Goal: Book appointment/travel/reservation

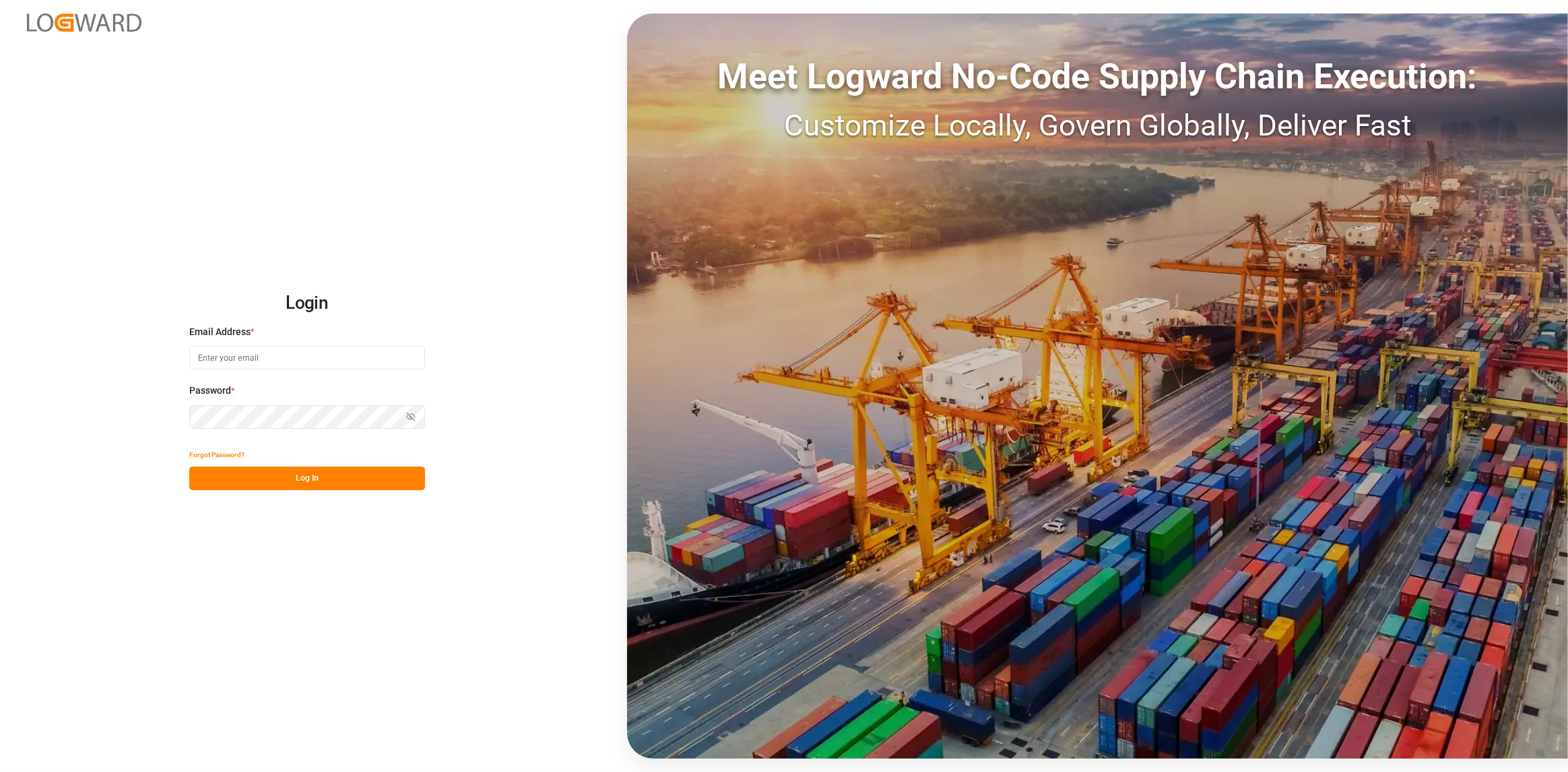
click at [247, 349] on input at bounding box center [307, 357] width 236 height 23
type input "[PERSON_NAME][EMAIL_ADDRESS][DOMAIN_NAME]"
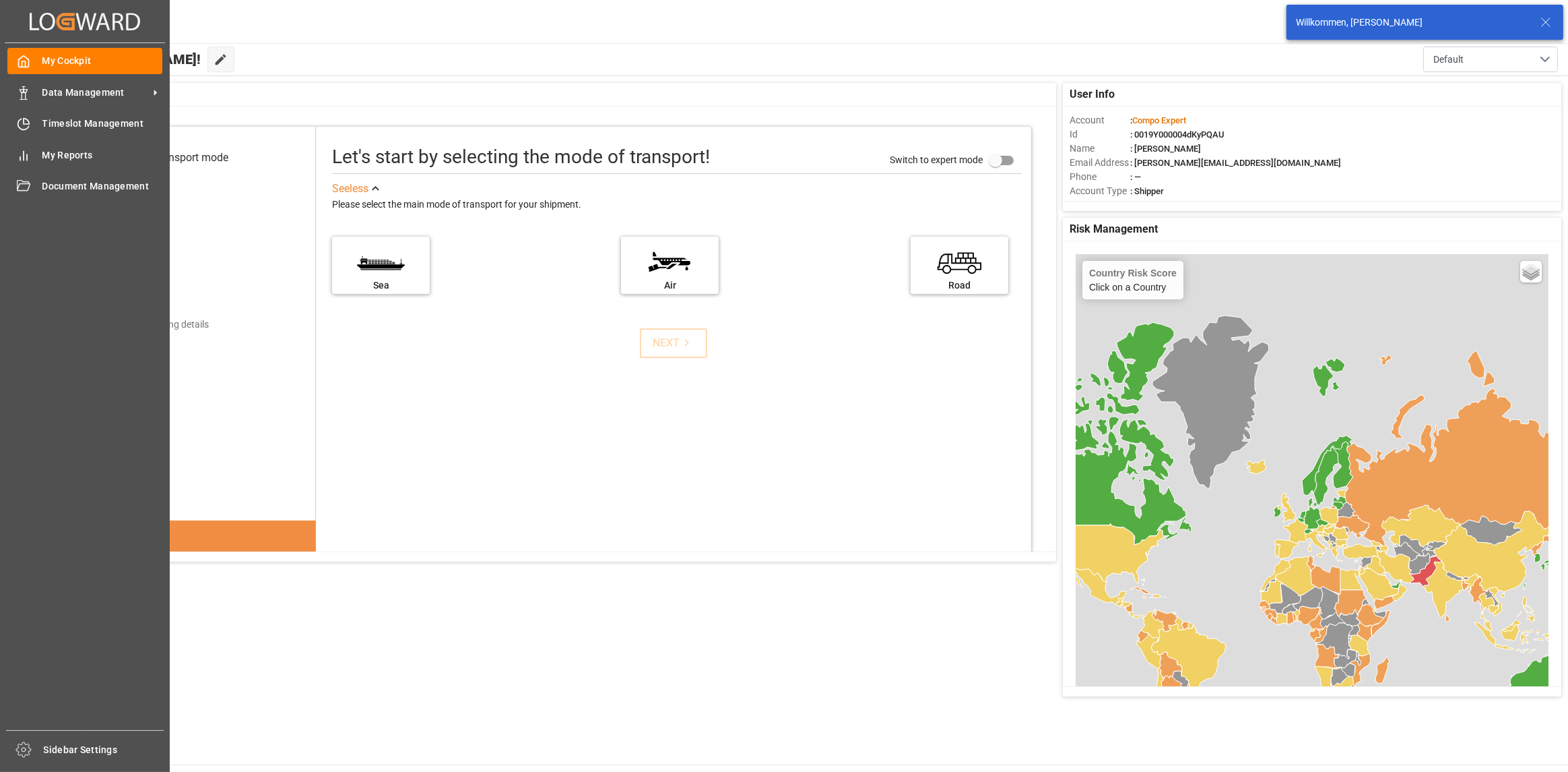
click at [6, 122] on div "My Cockpit My Cockpit Data Management Data Management Timeslot Management Times…" at bounding box center [85, 386] width 160 height 687
click at [32, 126] on div "Timeslot Management Timeslot Management" at bounding box center [85, 123] width 155 height 26
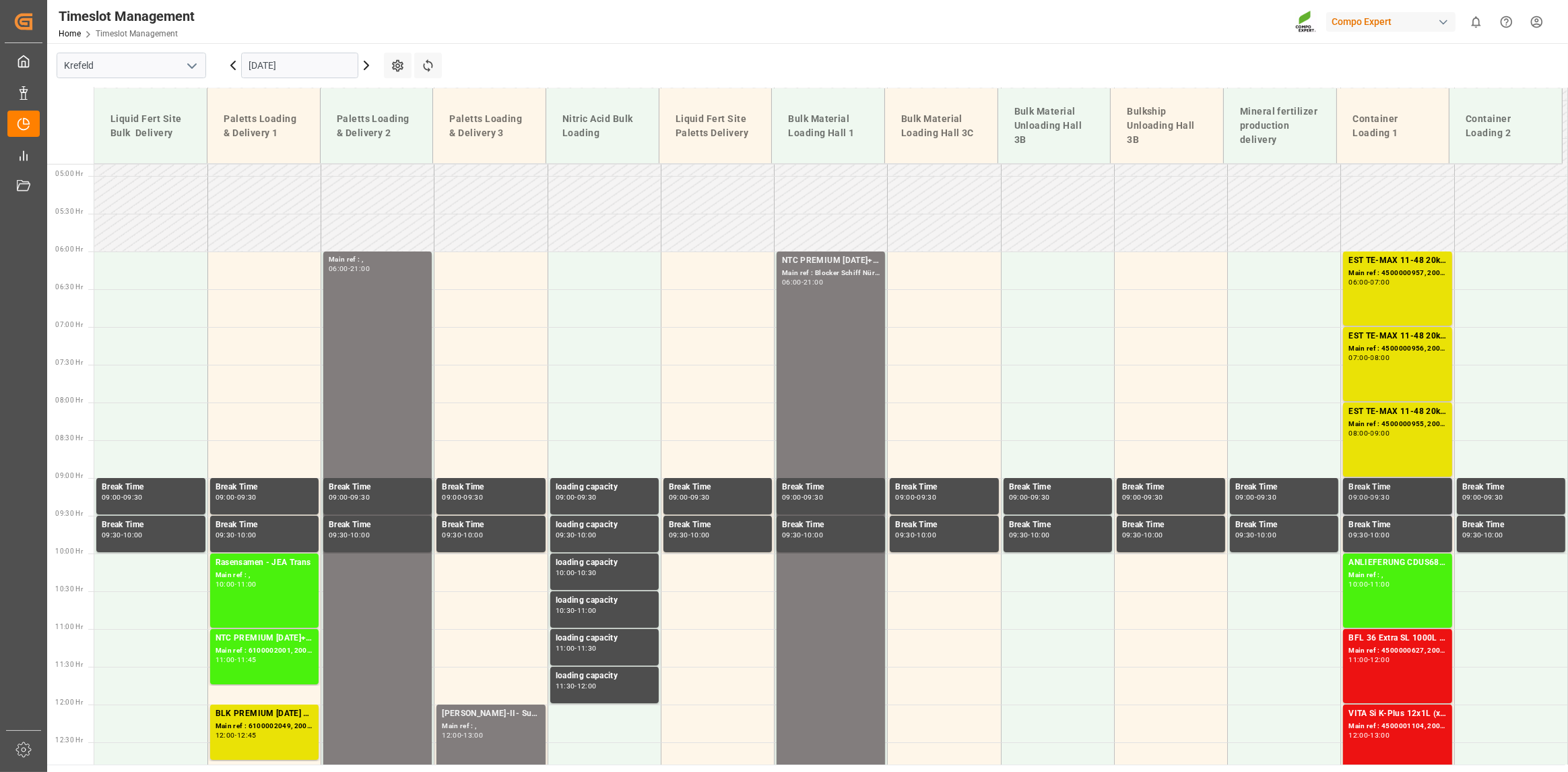
scroll to position [512, 0]
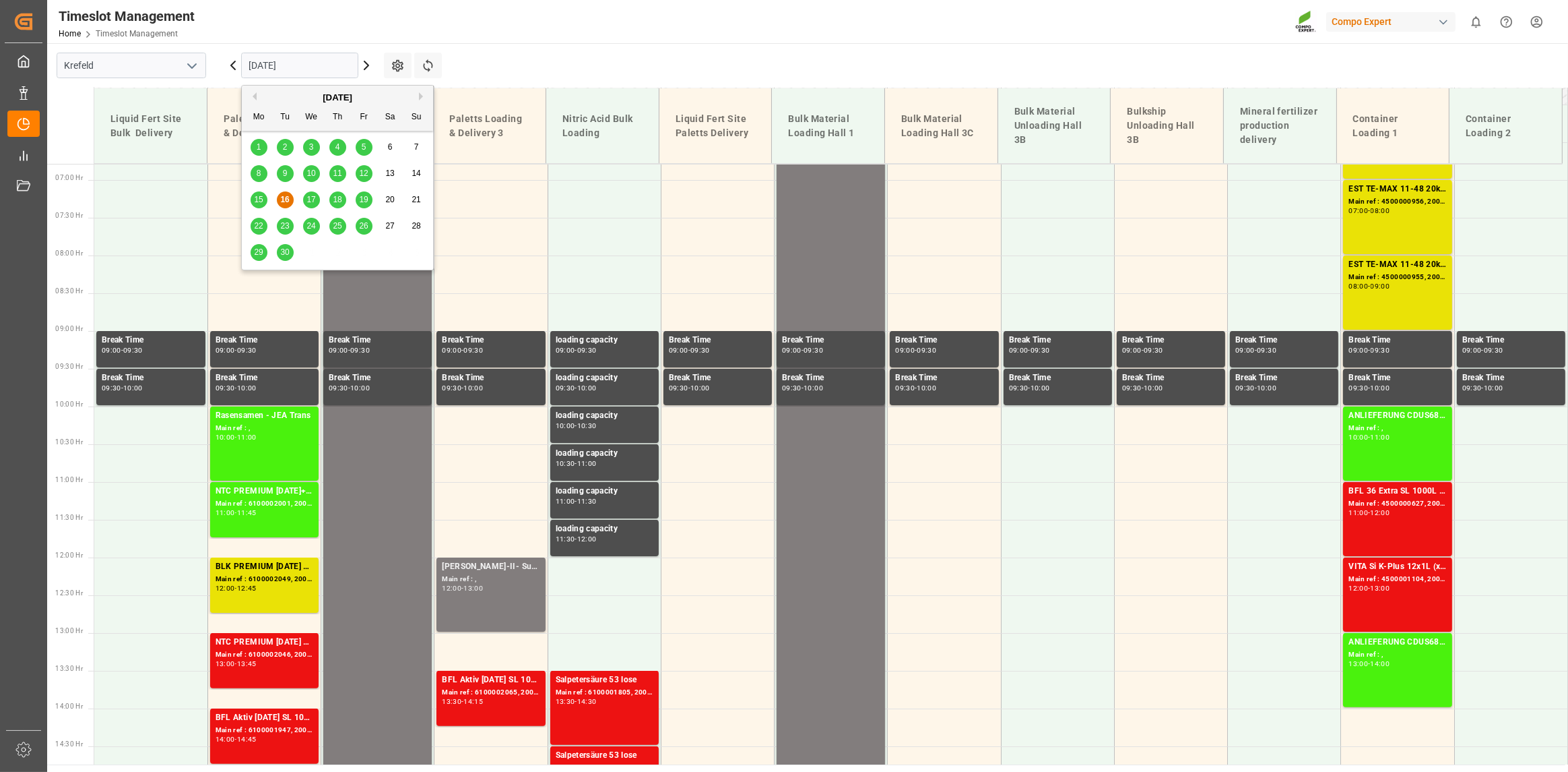
click at [326, 67] on input "[DATE]" at bounding box center [299, 65] width 117 height 26
click at [364, 201] on span "19" at bounding box center [363, 199] width 9 height 9
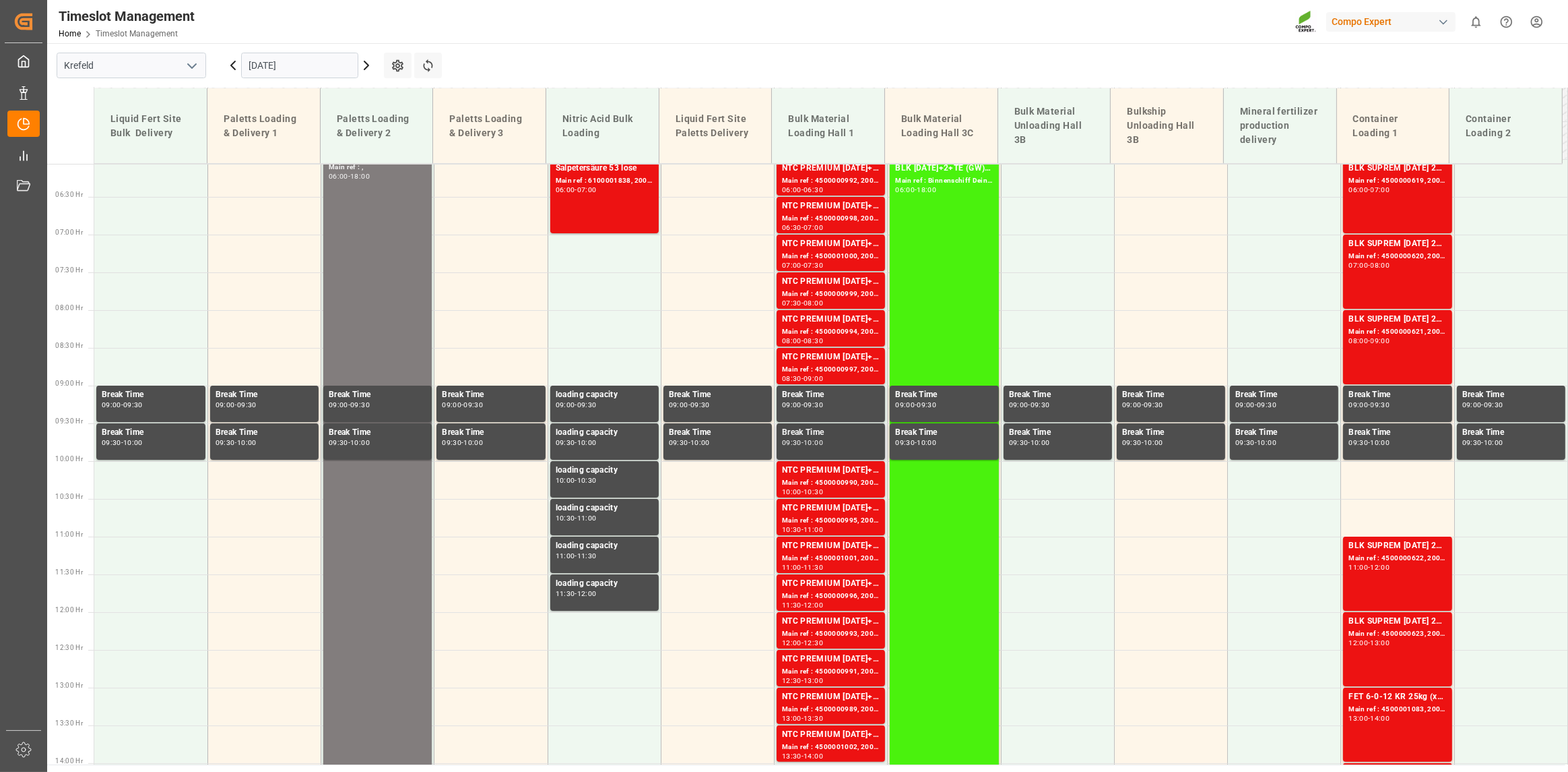
scroll to position [580, 0]
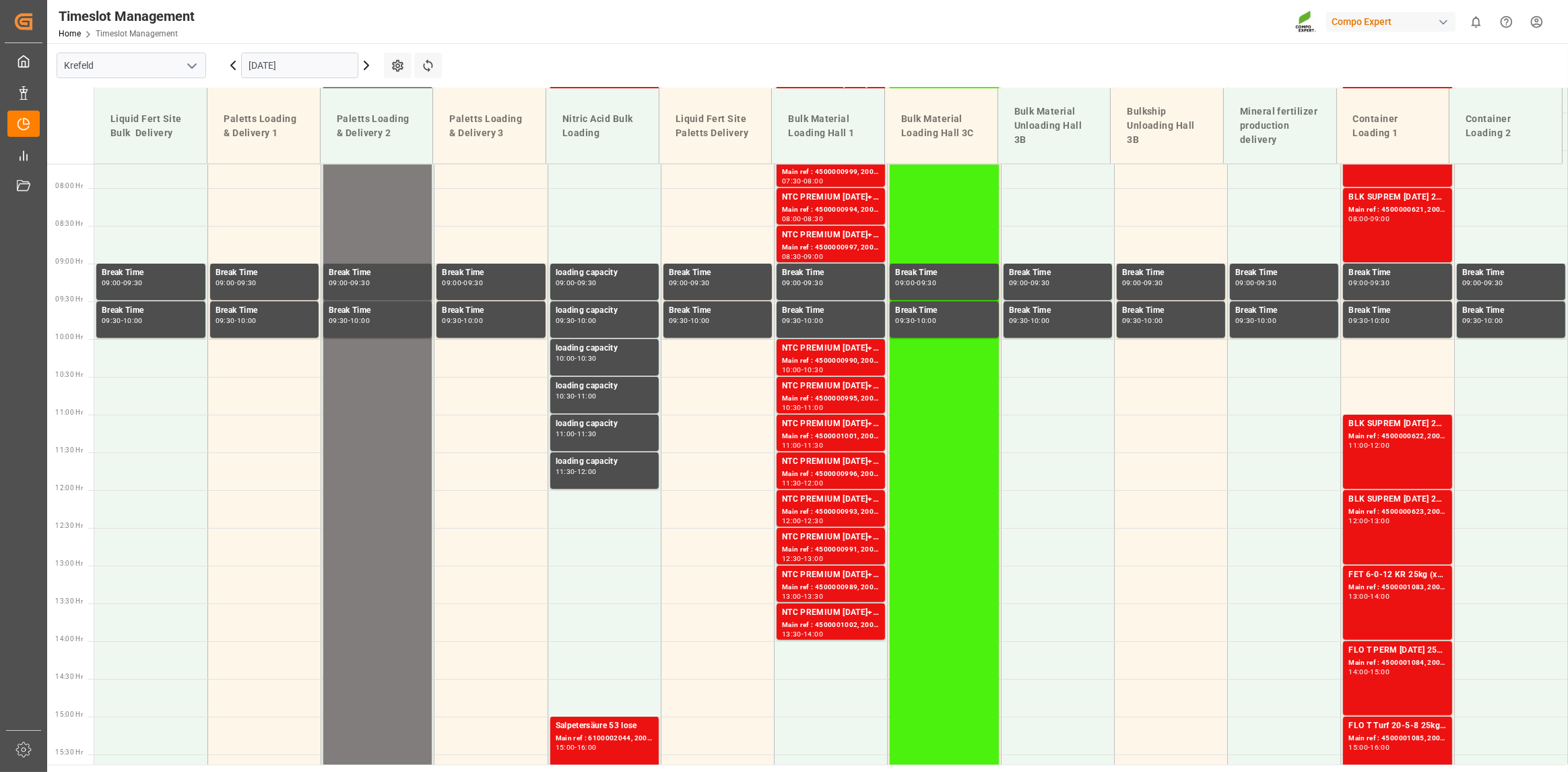
click at [329, 67] on input "[DATE]" at bounding box center [299, 65] width 117 height 26
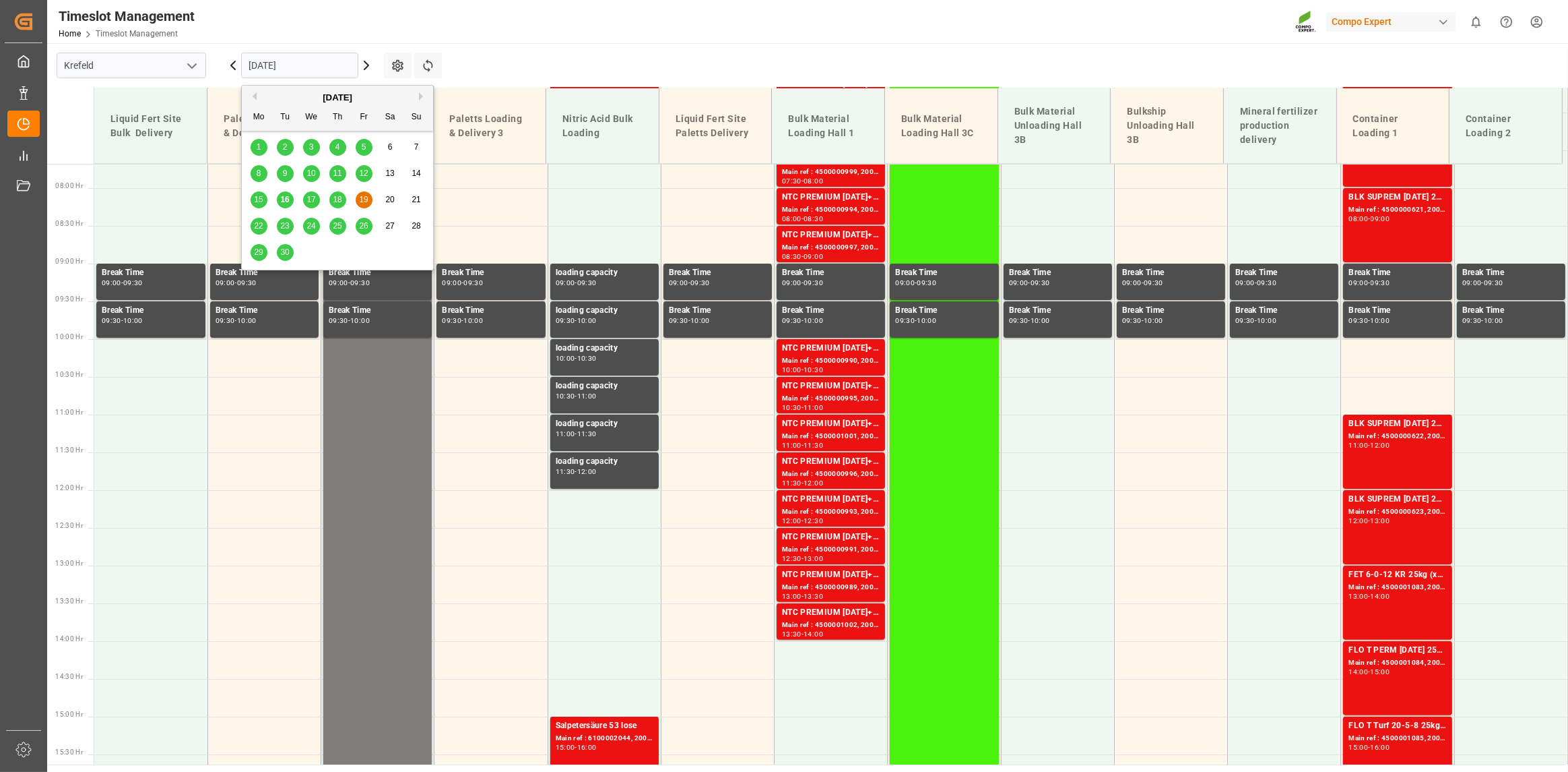
click at [345, 197] on div "15 16 17 18 19 20 21" at bounding box center [338, 199] width 184 height 26
click at [343, 197] on div "18" at bounding box center [338, 200] width 17 height 16
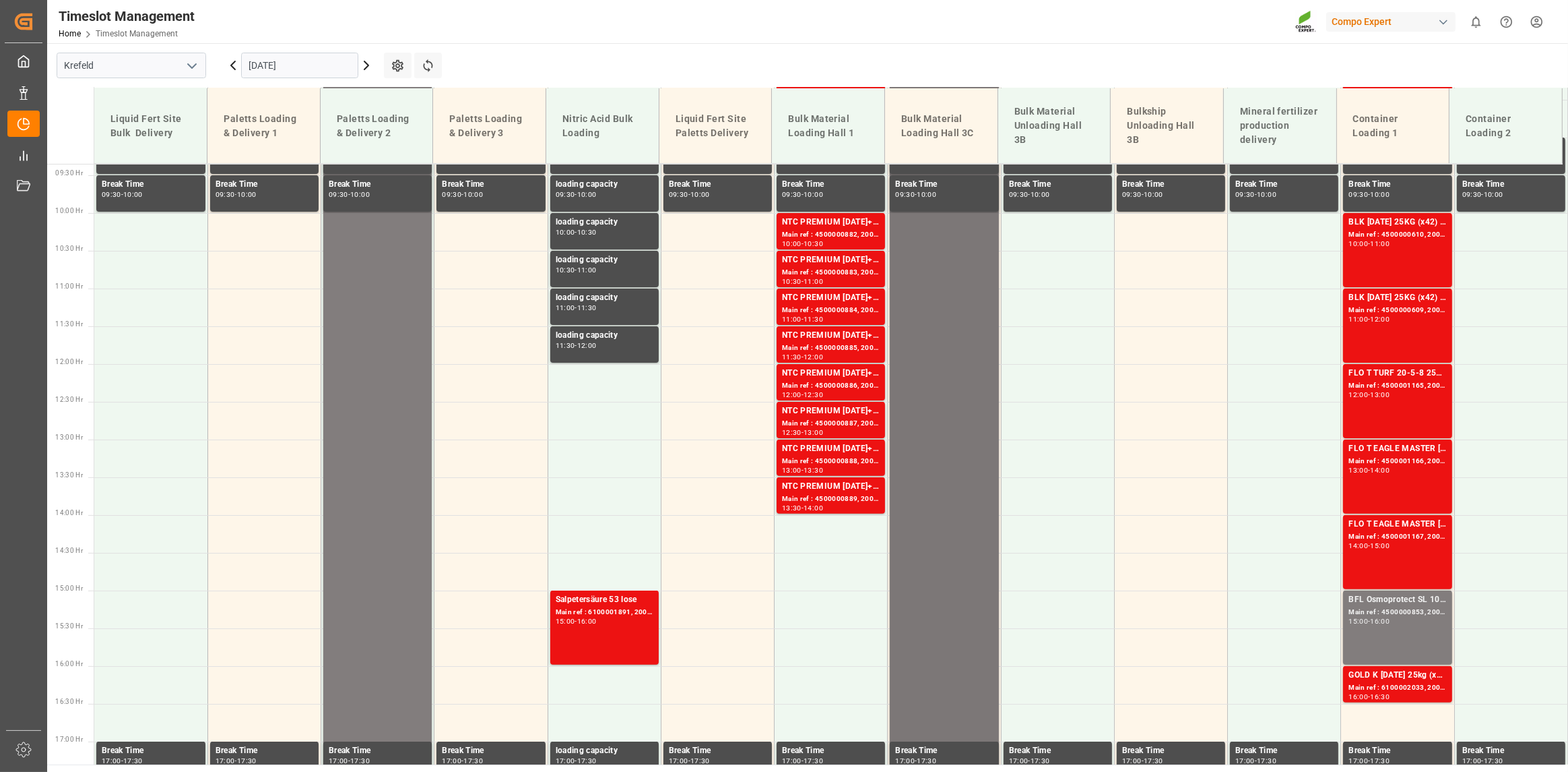
scroll to position [647, 0]
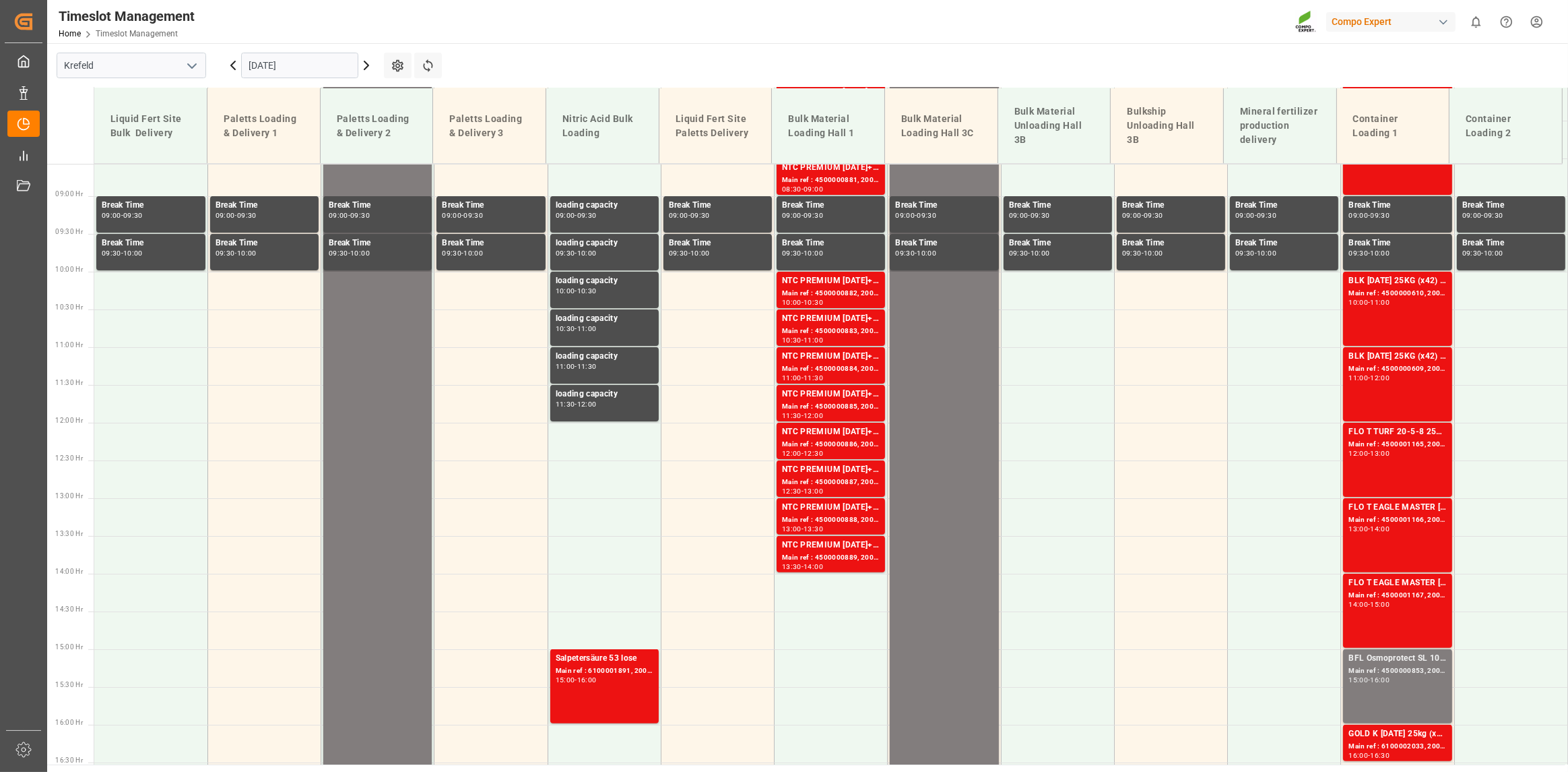
click at [297, 67] on input "[DATE]" at bounding box center [299, 65] width 117 height 26
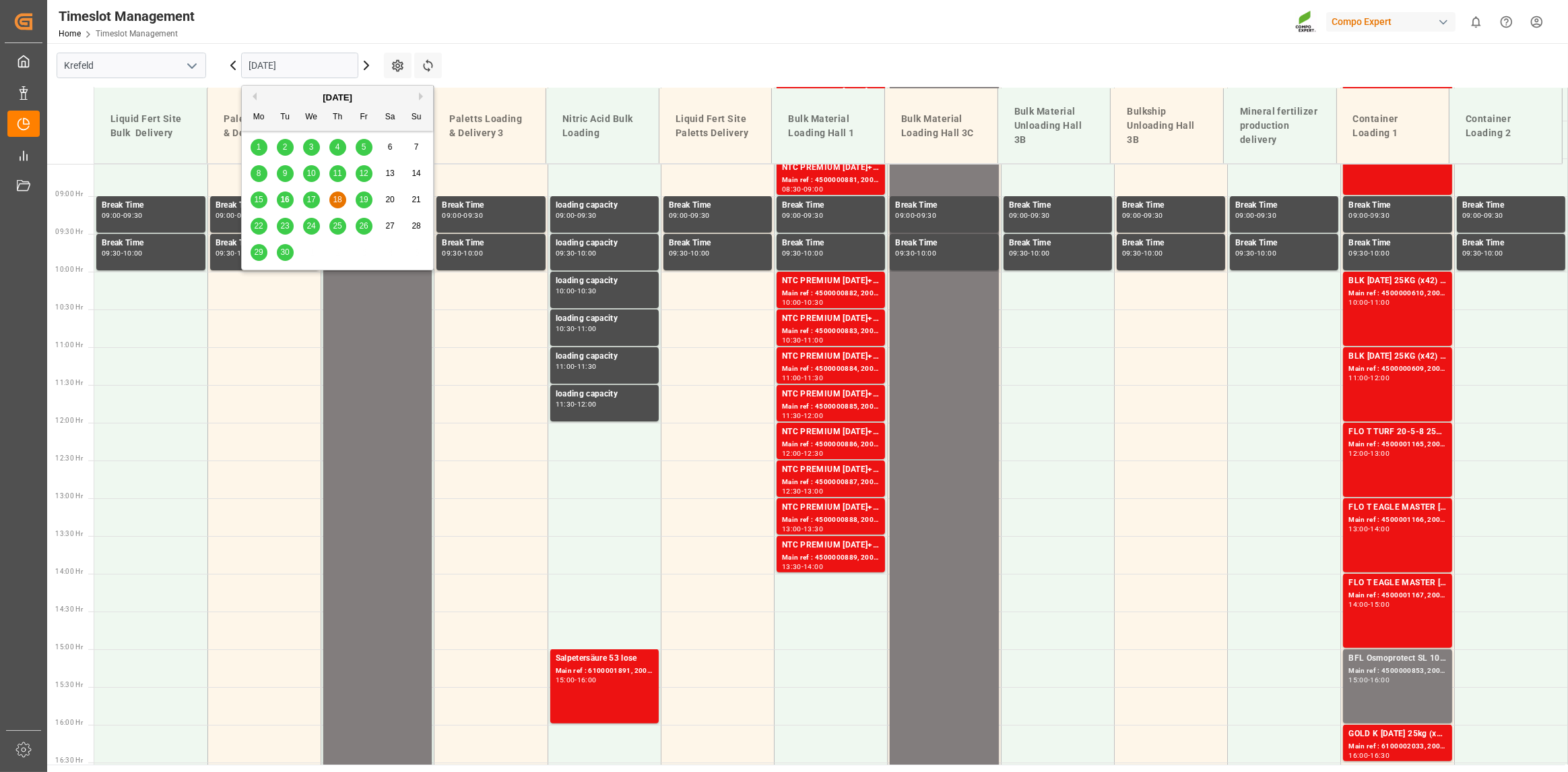
click at [261, 222] on span "22" at bounding box center [258, 226] width 9 height 9
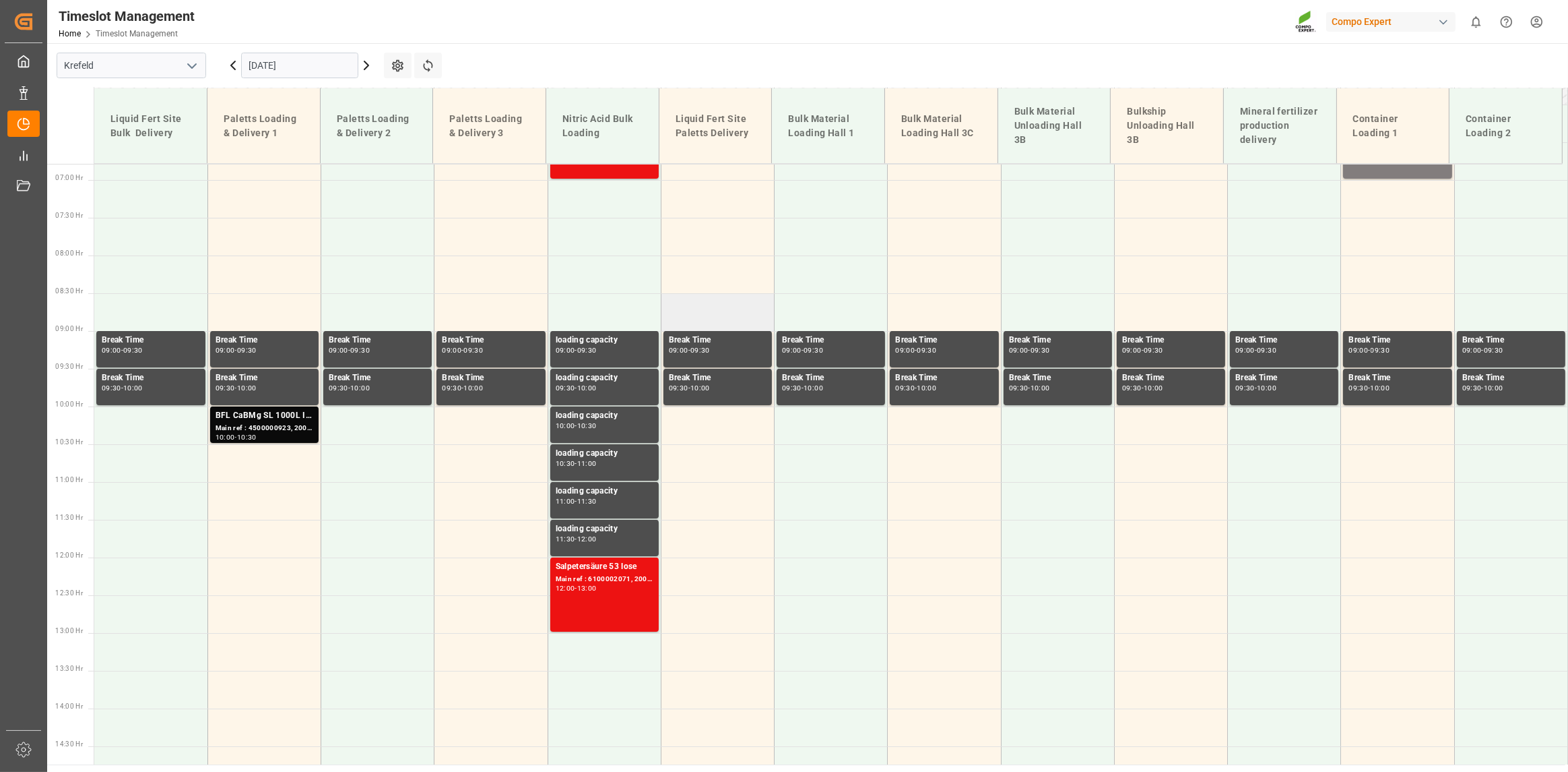
scroll to position [310, 0]
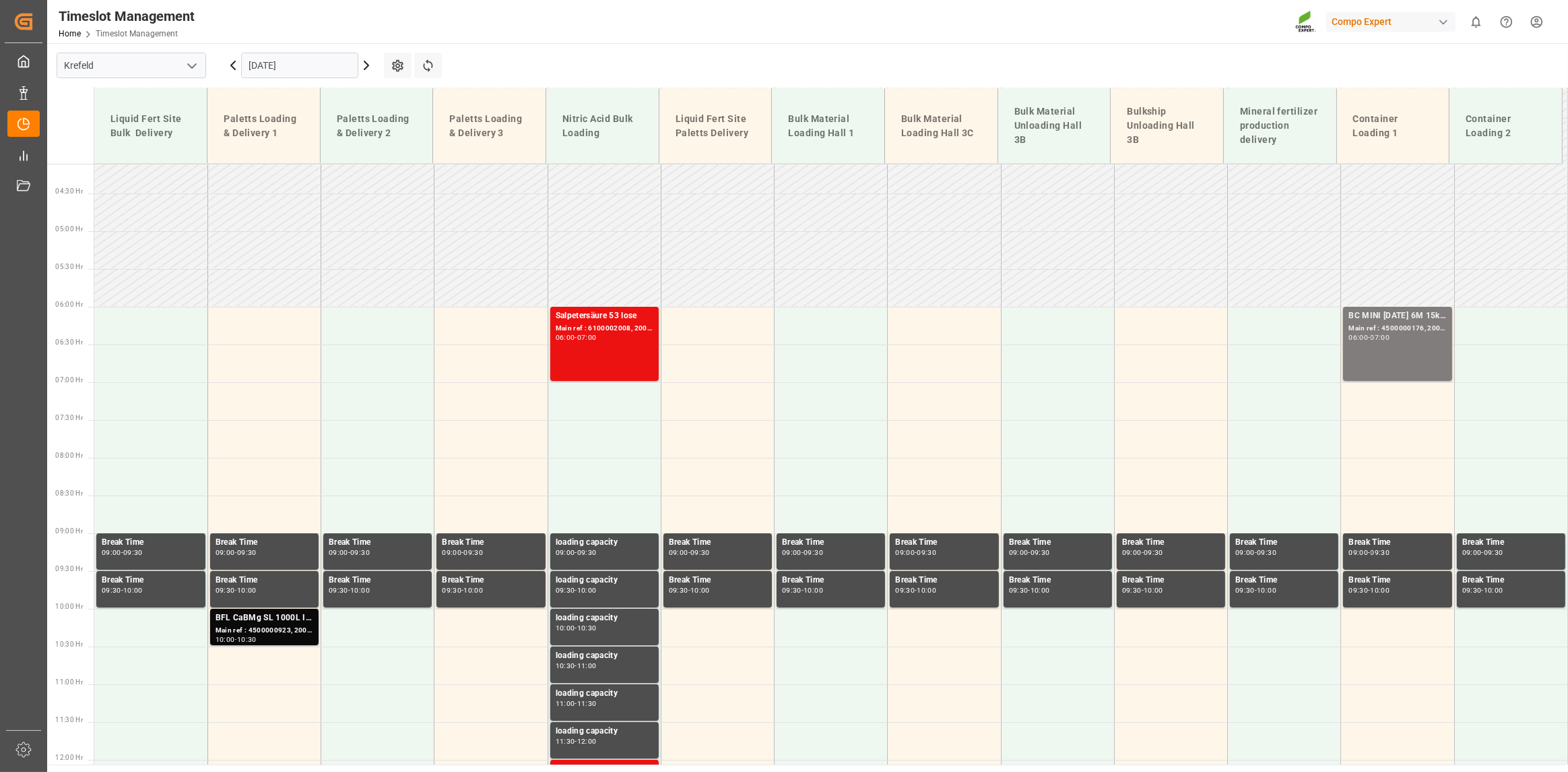
click at [279, 63] on input "[DATE]" at bounding box center [299, 65] width 117 height 26
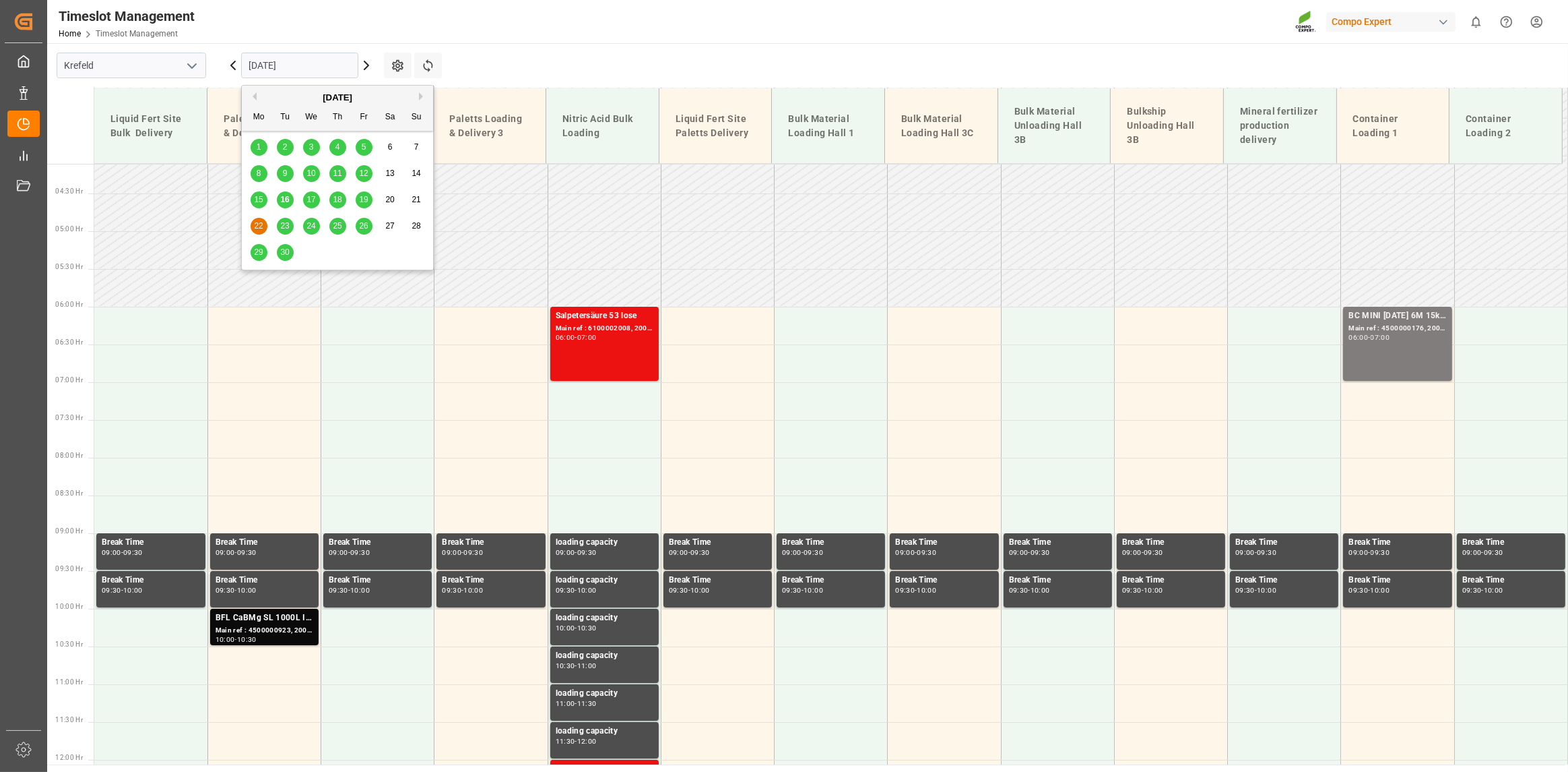
click at [283, 227] on span "23" at bounding box center [284, 226] width 9 height 9
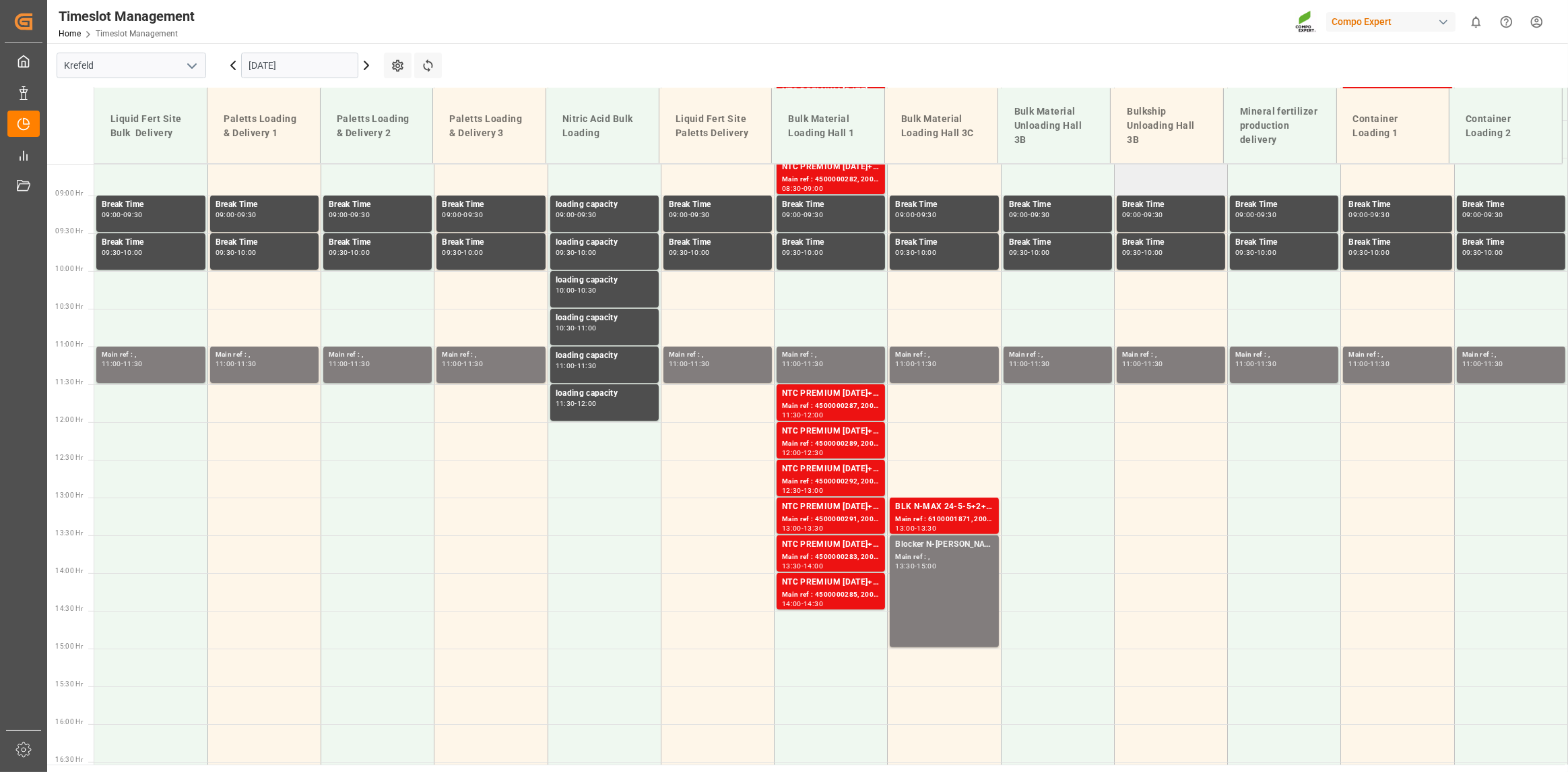
scroll to position [700, 0]
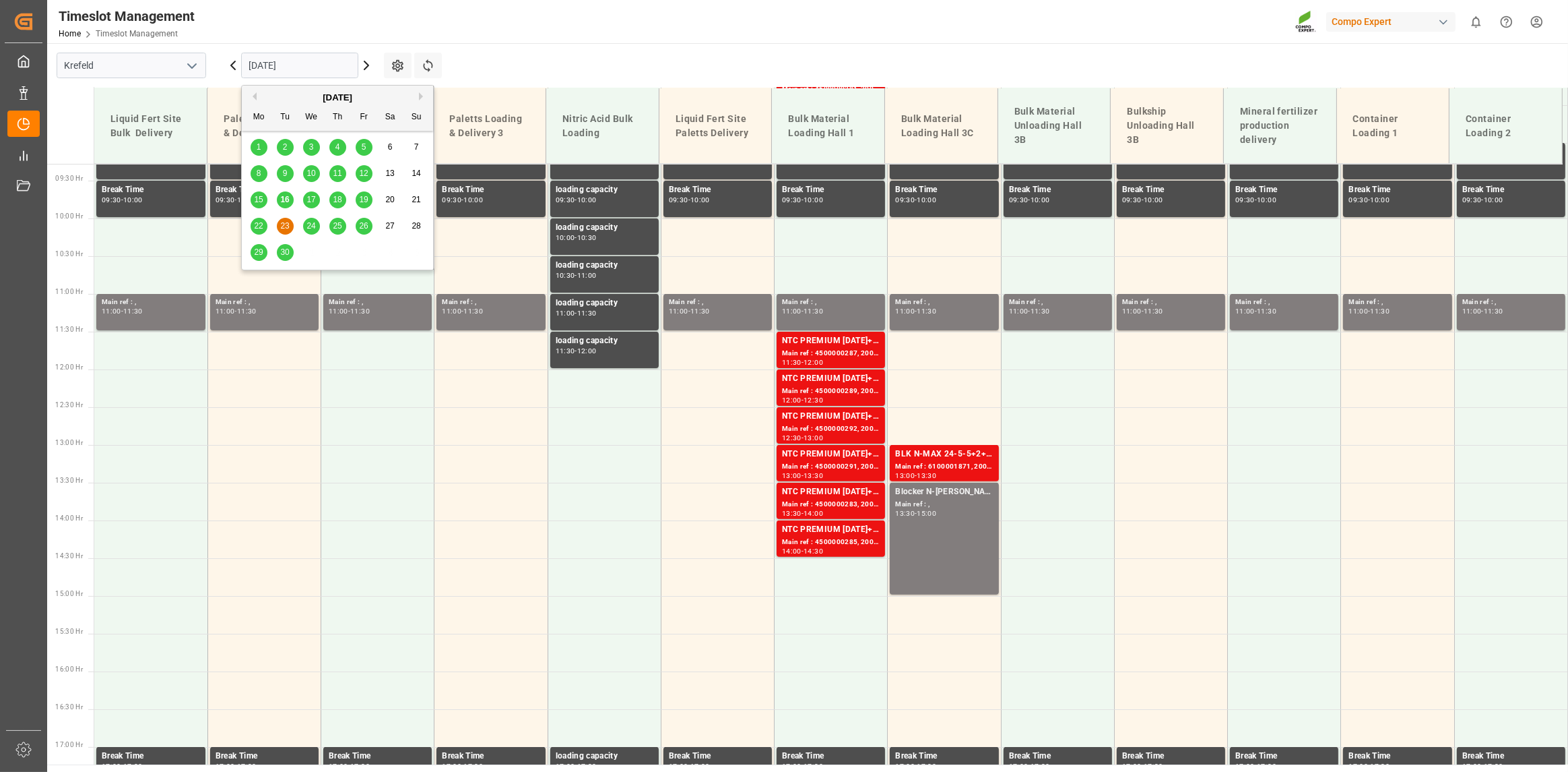
click at [278, 65] on input "[DATE]" at bounding box center [299, 65] width 117 height 26
click at [311, 228] on span "24" at bounding box center [311, 226] width 9 height 9
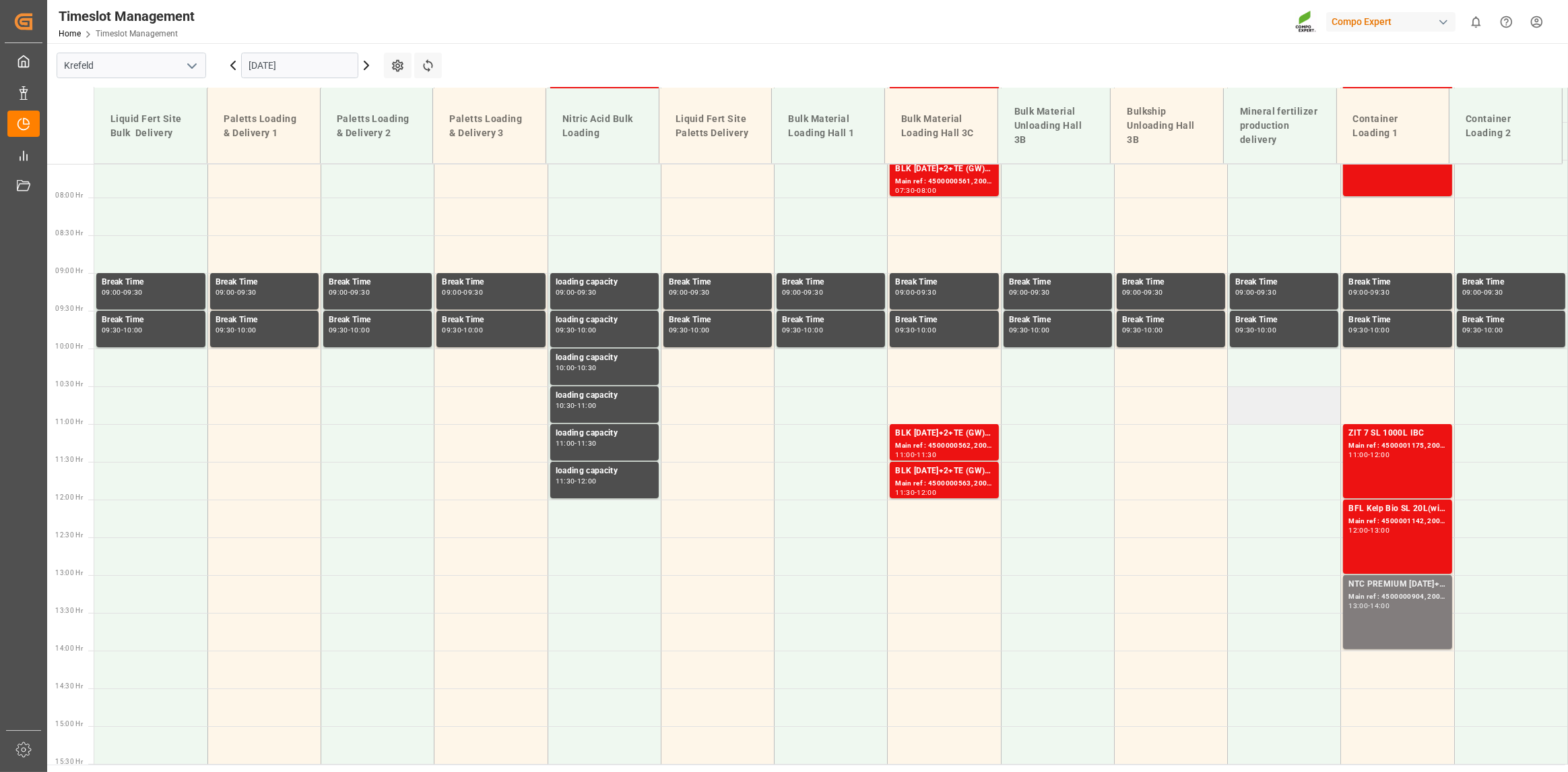
scroll to position [580, 0]
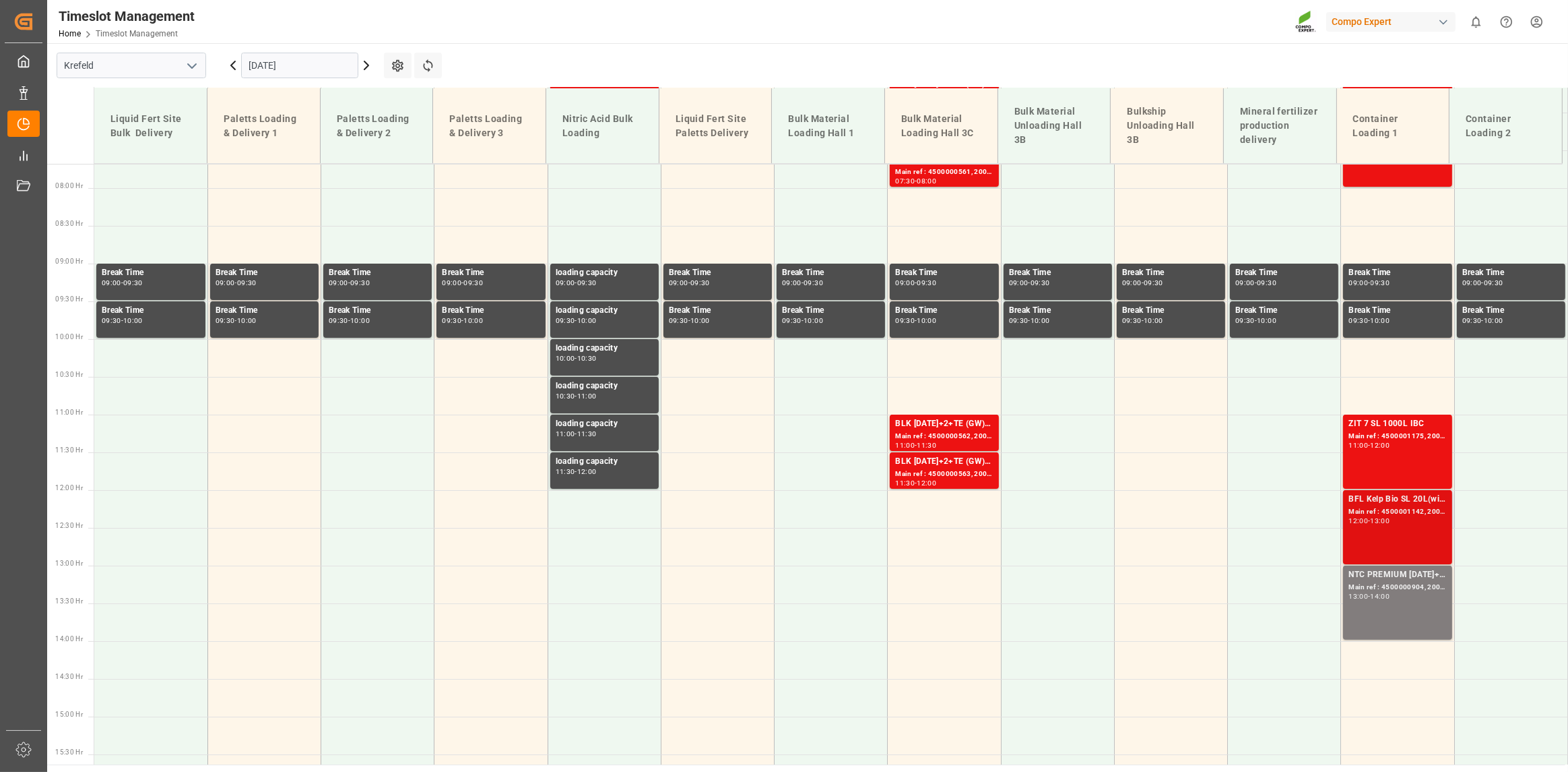
click at [1394, 517] on div "Main ref : 4500001142, 2000000350" at bounding box center [1397, 512] width 97 height 11
click at [1391, 398] on td at bounding box center [1397, 396] width 113 height 38
